Goal: Entertainment & Leisure: Browse casually

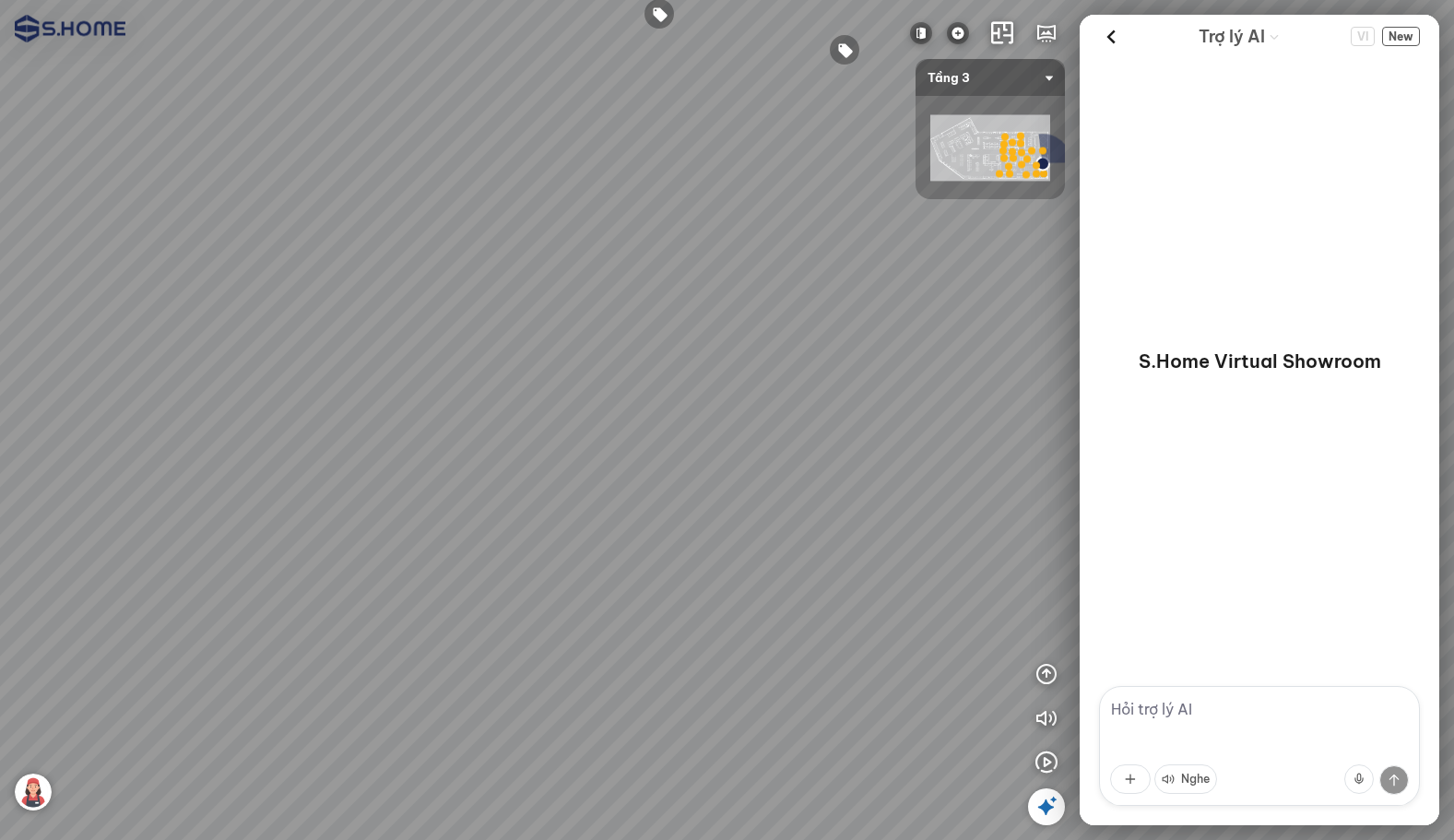
drag, startPoint x: 689, startPoint y: 382, endPoint x: 575, endPoint y: 359, distance: 116.3
click at [792, 587] on div at bounding box center [727, 420] width 1454 height 840
click at [789, 514] on div at bounding box center [727, 420] width 1454 height 840
drag, startPoint x: 545, startPoint y: 352, endPoint x: 702, endPoint y: 327, distance: 159.0
click at [828, 323] on div at bounding box center [727, 420] width 1454 height 840
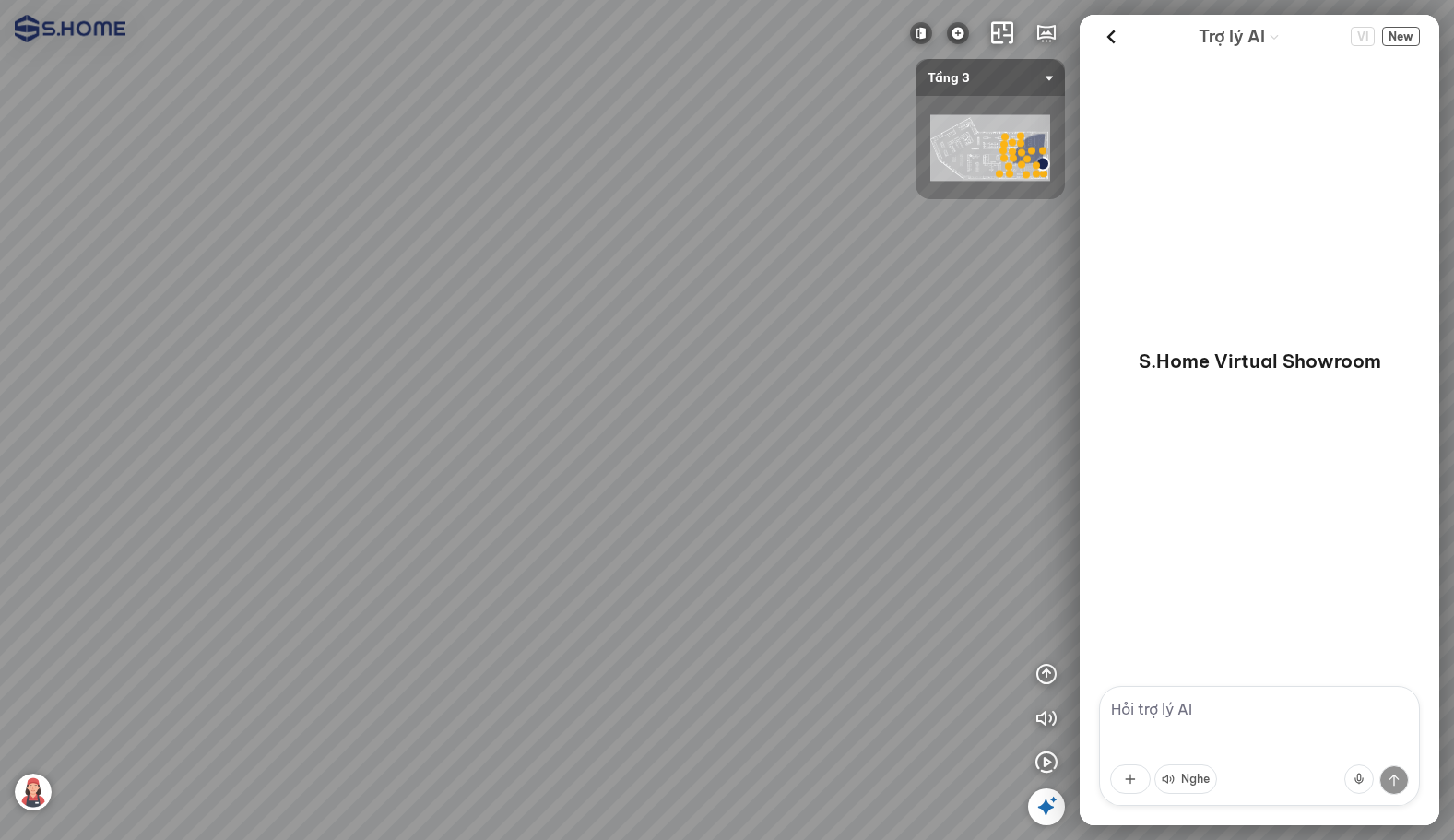
drag, startPoint x: 581, startPoint y: 357, endPoint x: 676, endPoint y: 309, distance: 106.4
click at [646, 176] on div at bounding box center [727, 420] width 1454 height 840
drag, startPoint x: 709, startPoint y: 363, endPoint x: 989, endPoint y: 353, distance: 280.2
click at [990, 352] on div at bounding box center [727, 420] width 1454 height 840
drag, startPoint x: 499, startPoint y: 349, endPoint x: 713, endPoint y: 356, distance: 214.1
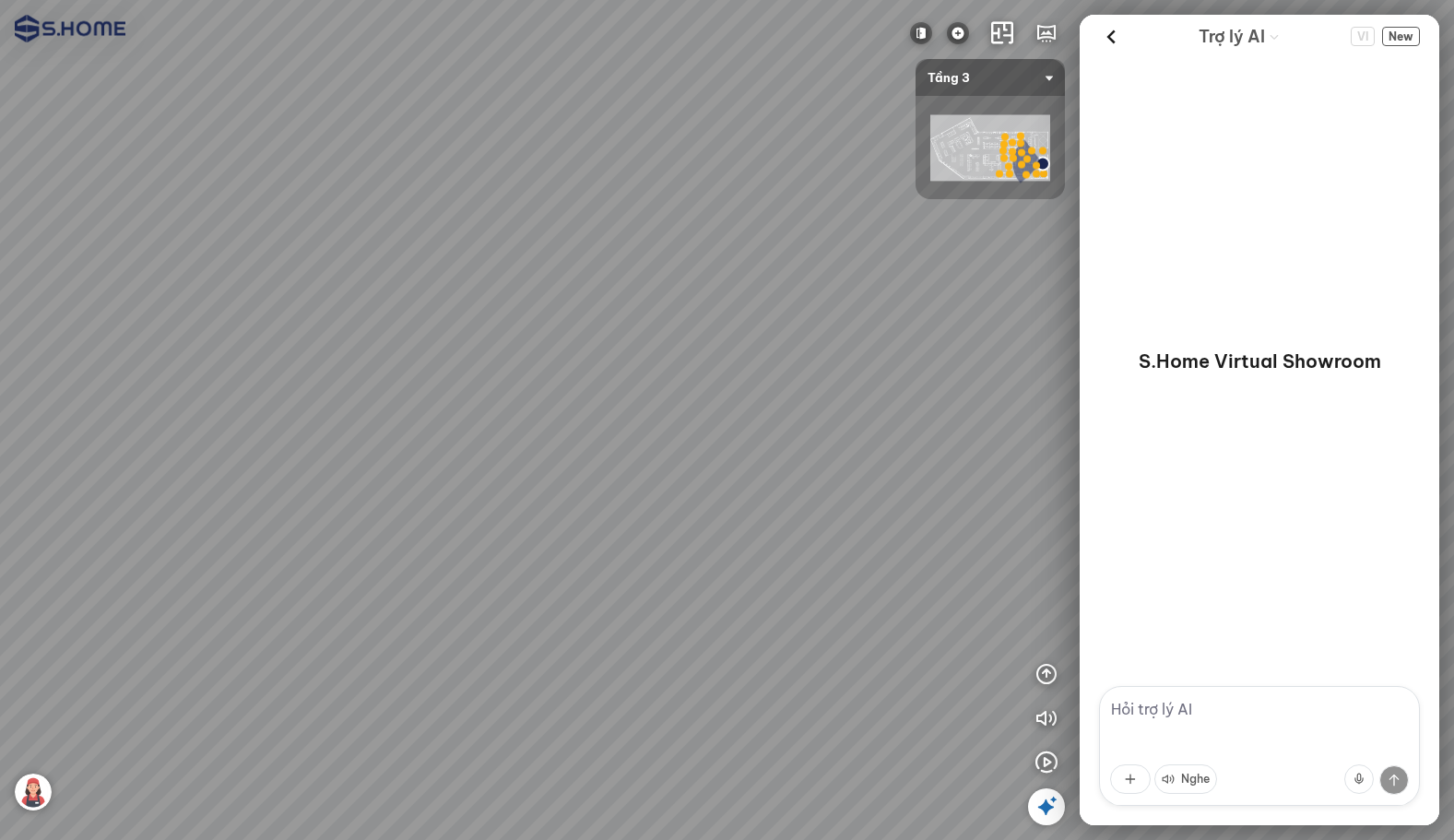
click at [721, 352] on div at bounding box center [727, 420] width 1454 height 840
drag, startPoint x: 529, startPoint y: 355, endPoint x: 429, endPoint y: 317, distance: 107.0
click at [481, 330] on div at bounding box center [727, 420] width 1454 height 840
click at [435, 373] on div at bounding box center [727, 420] width 1454 height 840
